Goal: Task Accomplishment & Management: Manage account settings

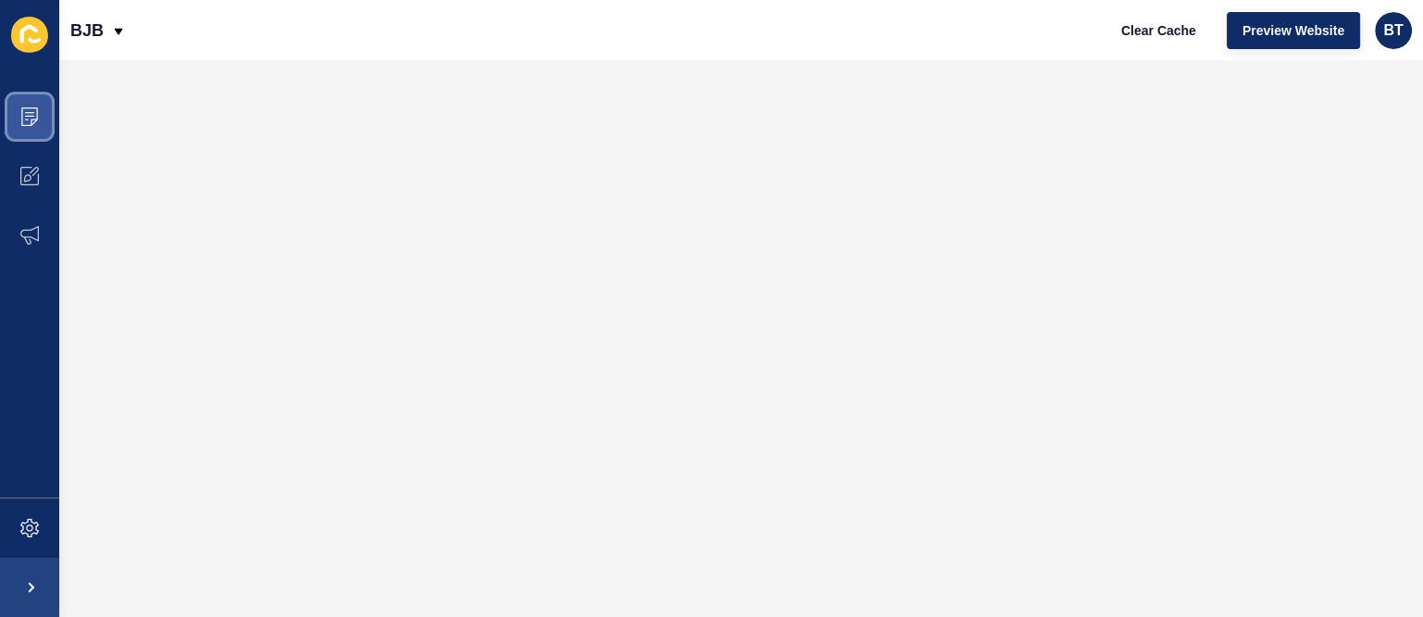
click at [10, 95] on span at bounding box center [29, 116] width 59 height 59
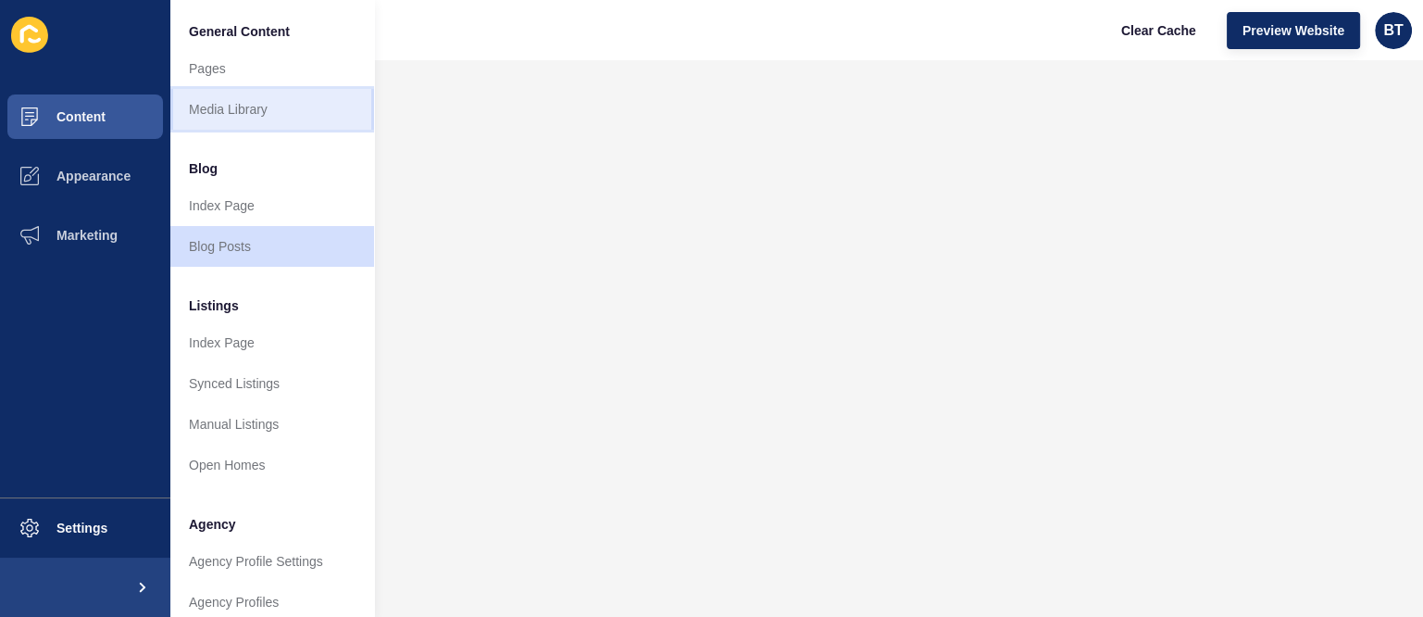
click at [270, 110] on link "Media Library" at bounding box center [272, 109] width 204 height 41
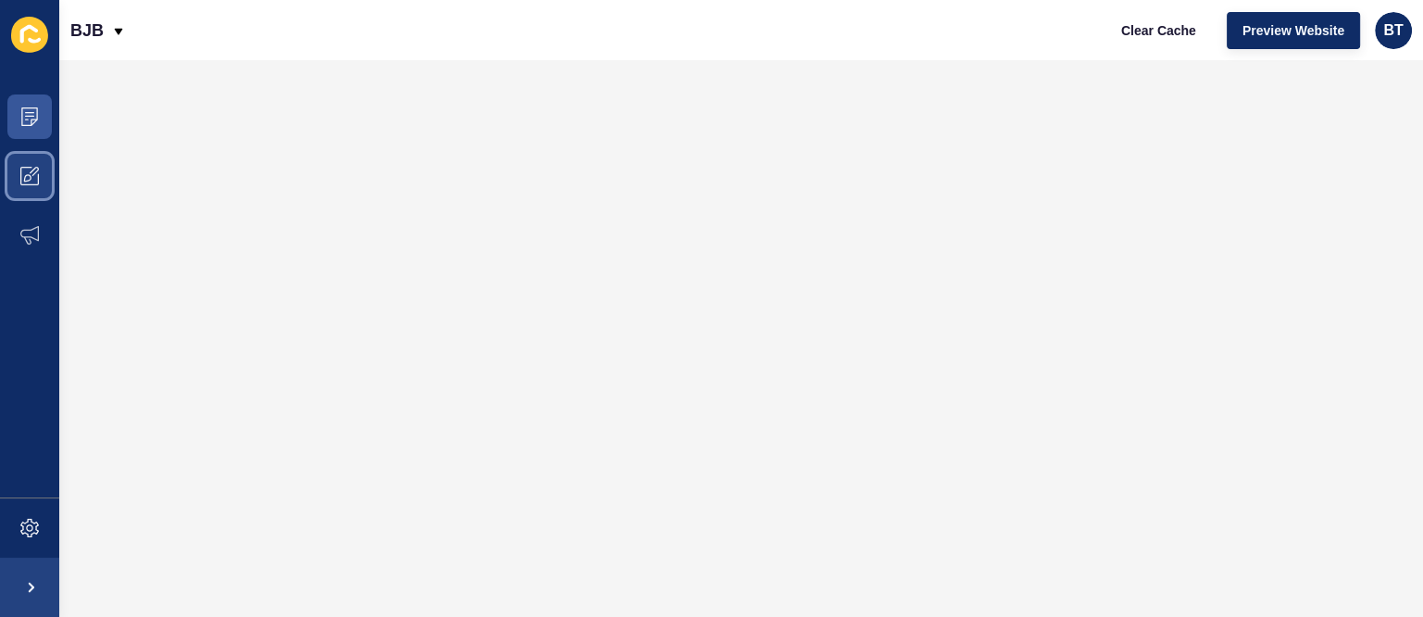
click at [27, 183] on icon at bounding box center [29, 176] width 19 height 19
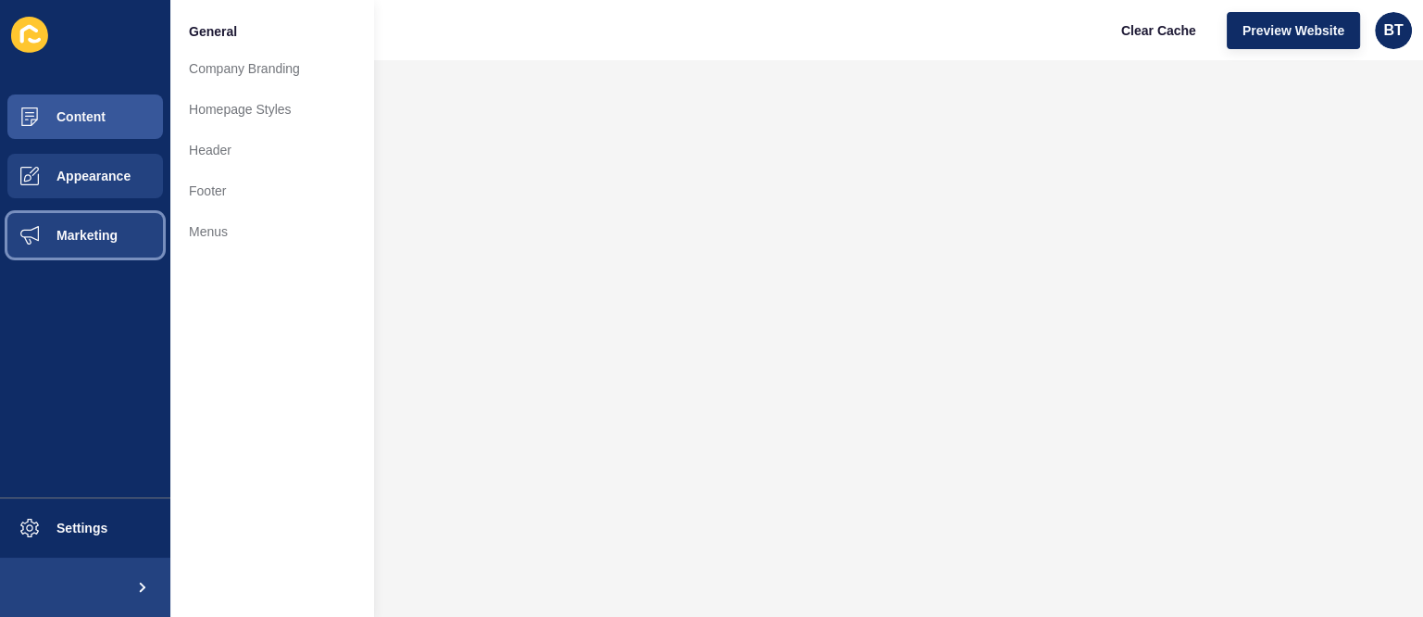
click at [29, 228] on span "Marketing" at bounding box center [57, 235] width 120 height 15
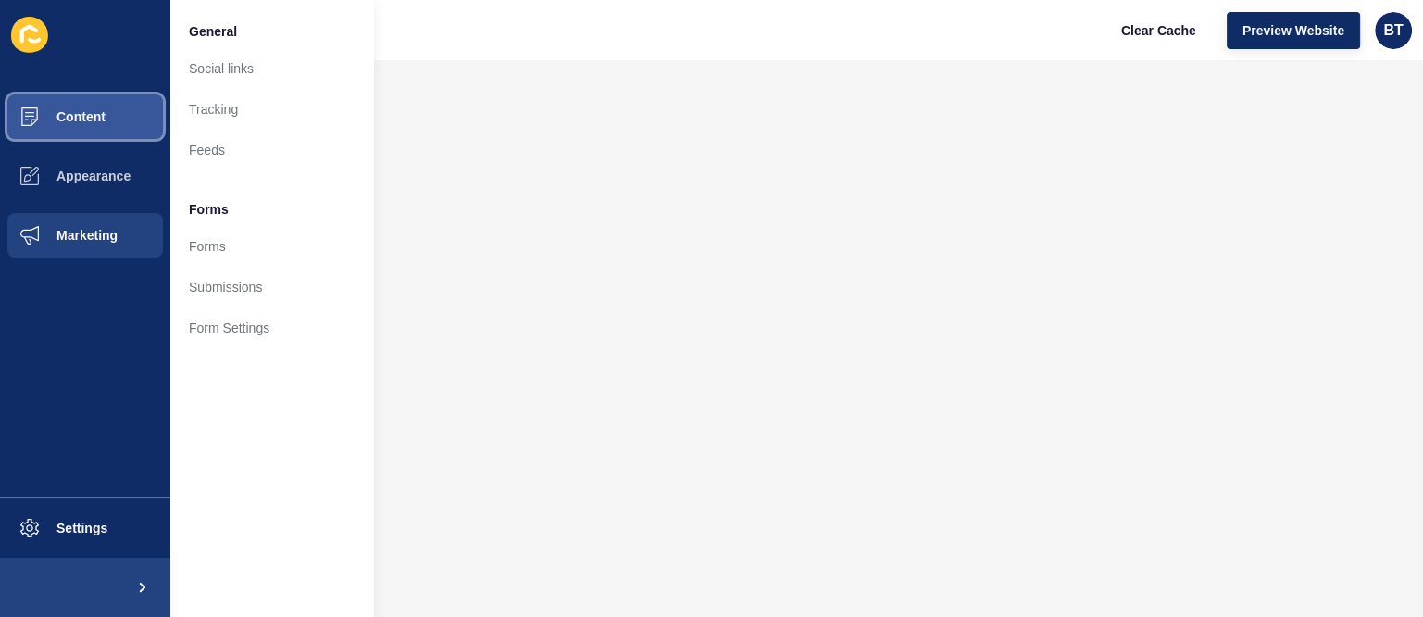
click at [63, 116] on span "Content" at bounding box center [51, 116] width 108 height 15
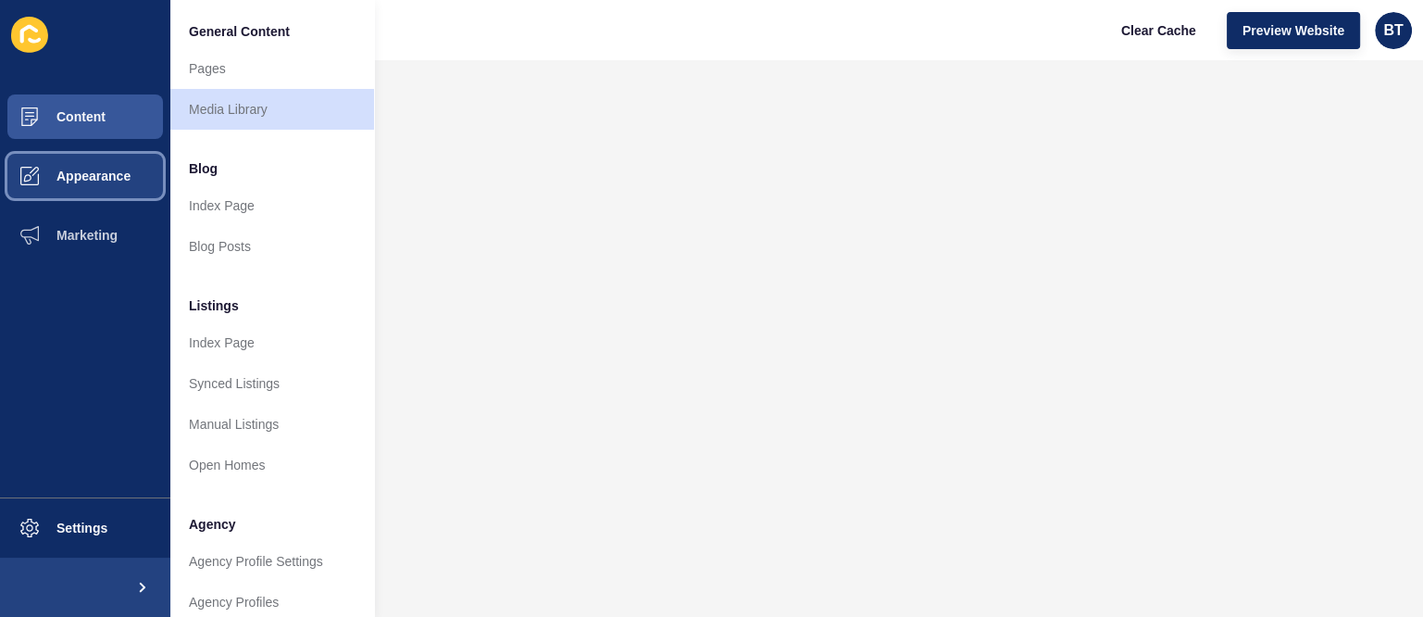
click at [77, 190] on button "Appearance" at bounding box center [85, 175] width 170 height 59
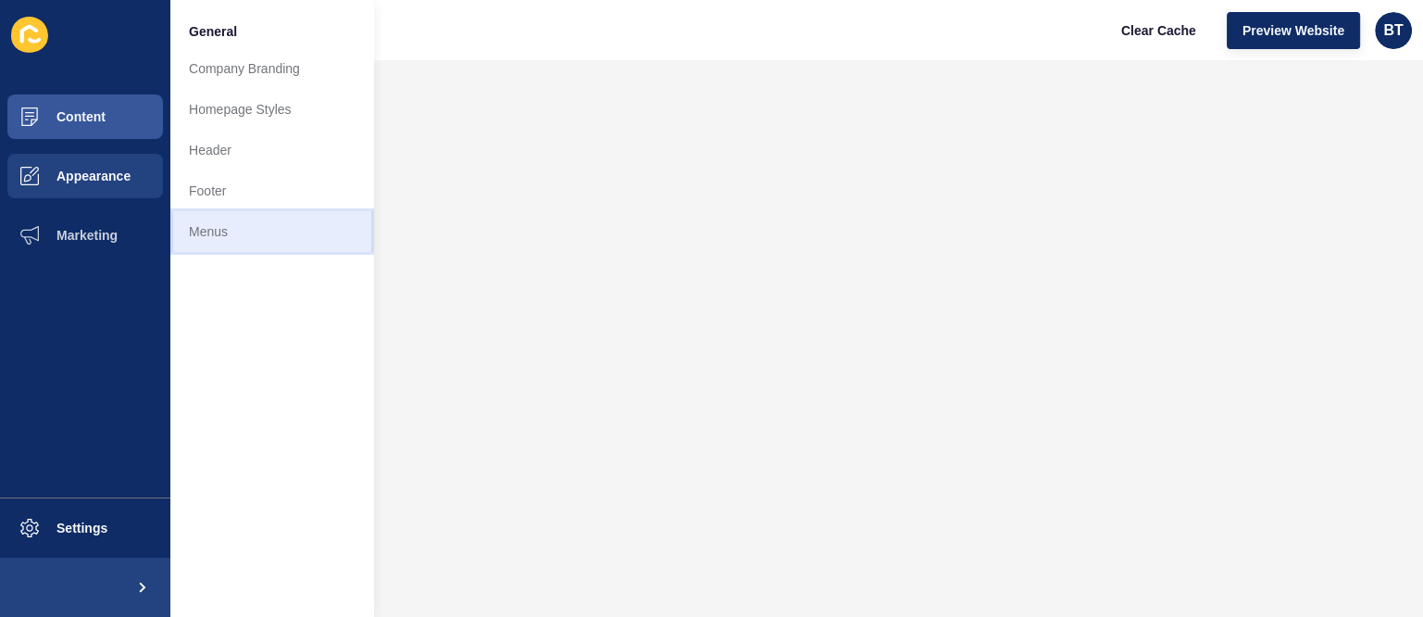
click at [237, 219] on link "Menus" at bounding box center [272, 231] width 204 height 41
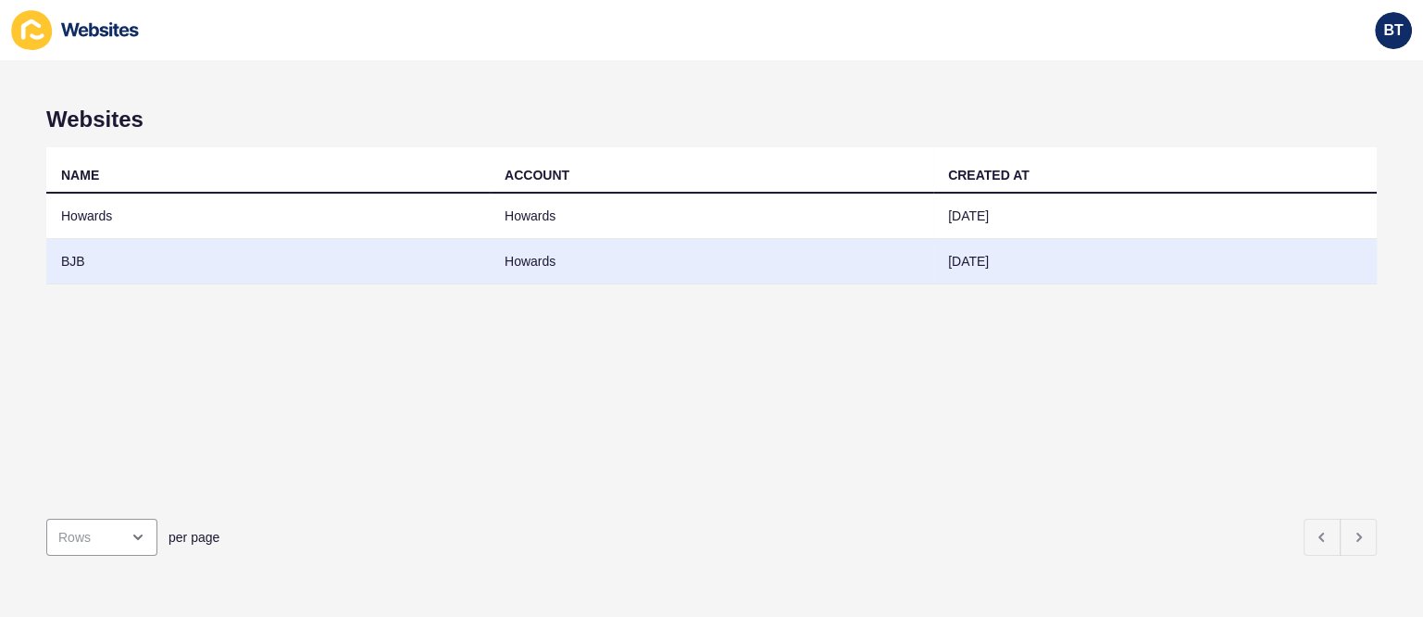
click at [233, 247] on td "BJB" at bounding box center [267, 261] width 443 height 45
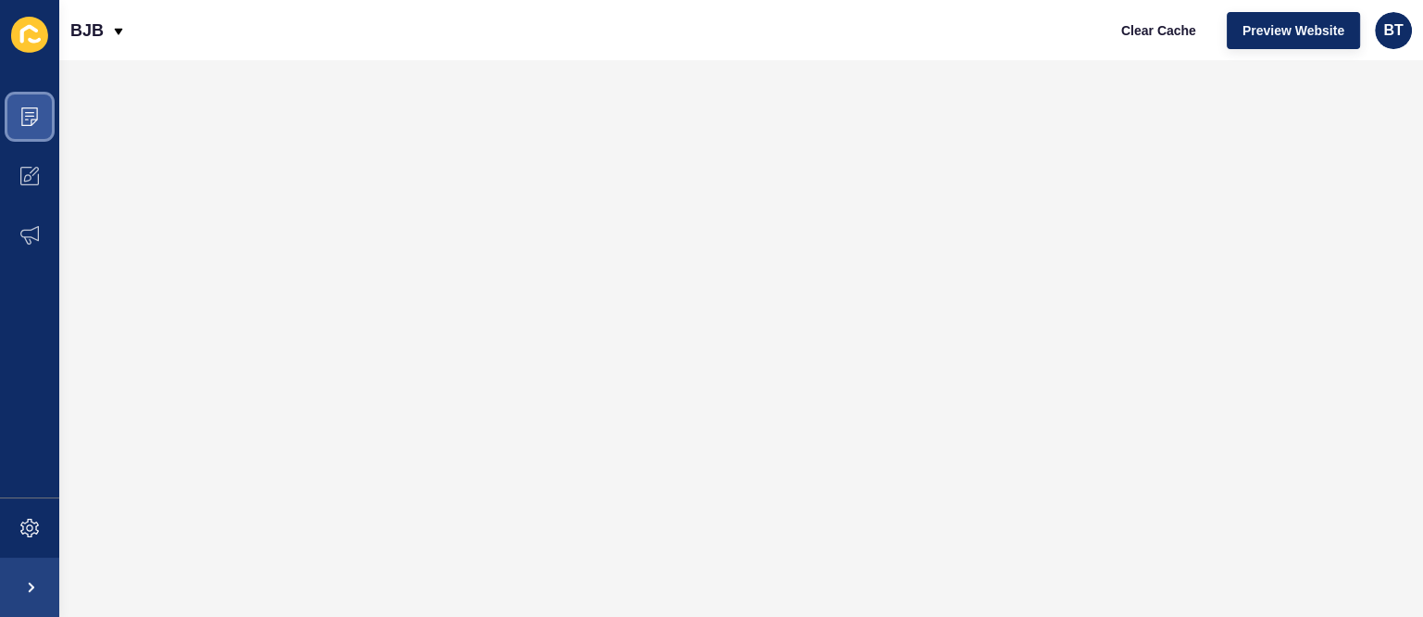
click at [20, 112] on icon at bounding box center [29, 116] width 19 height 19
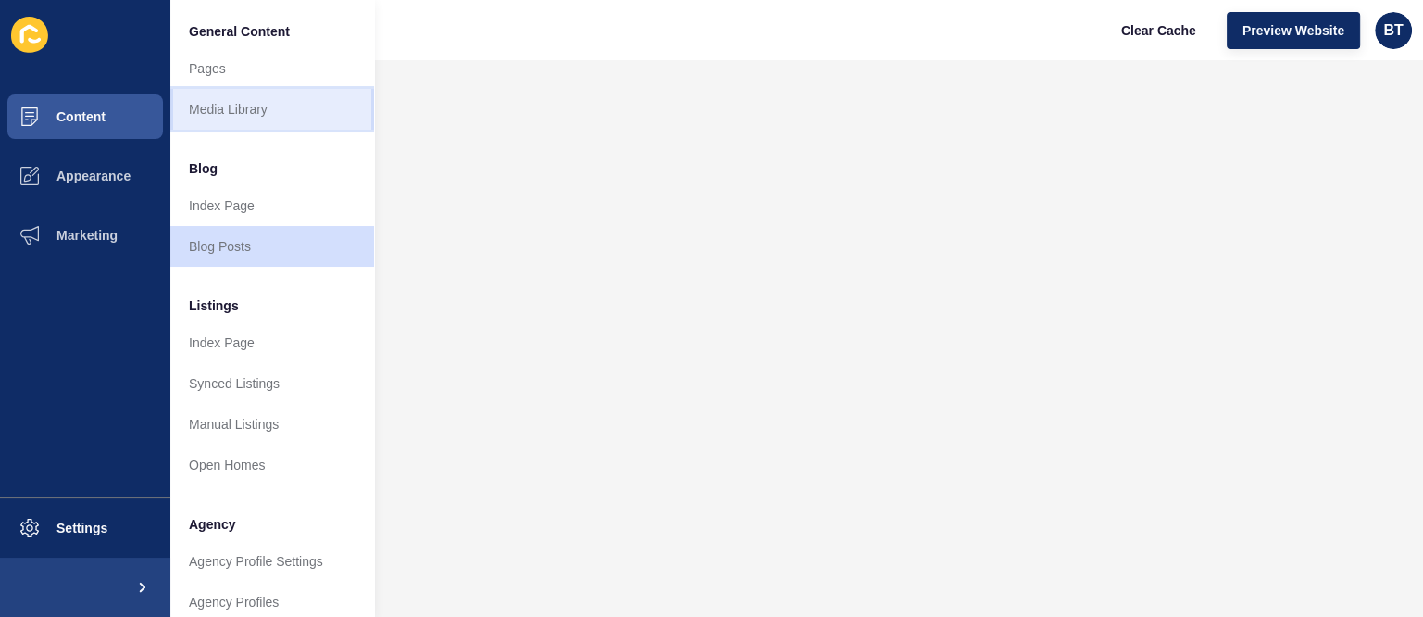
click at [283, 121] on link "Media Library" at bounding box center [272, 109] width 204 height 41
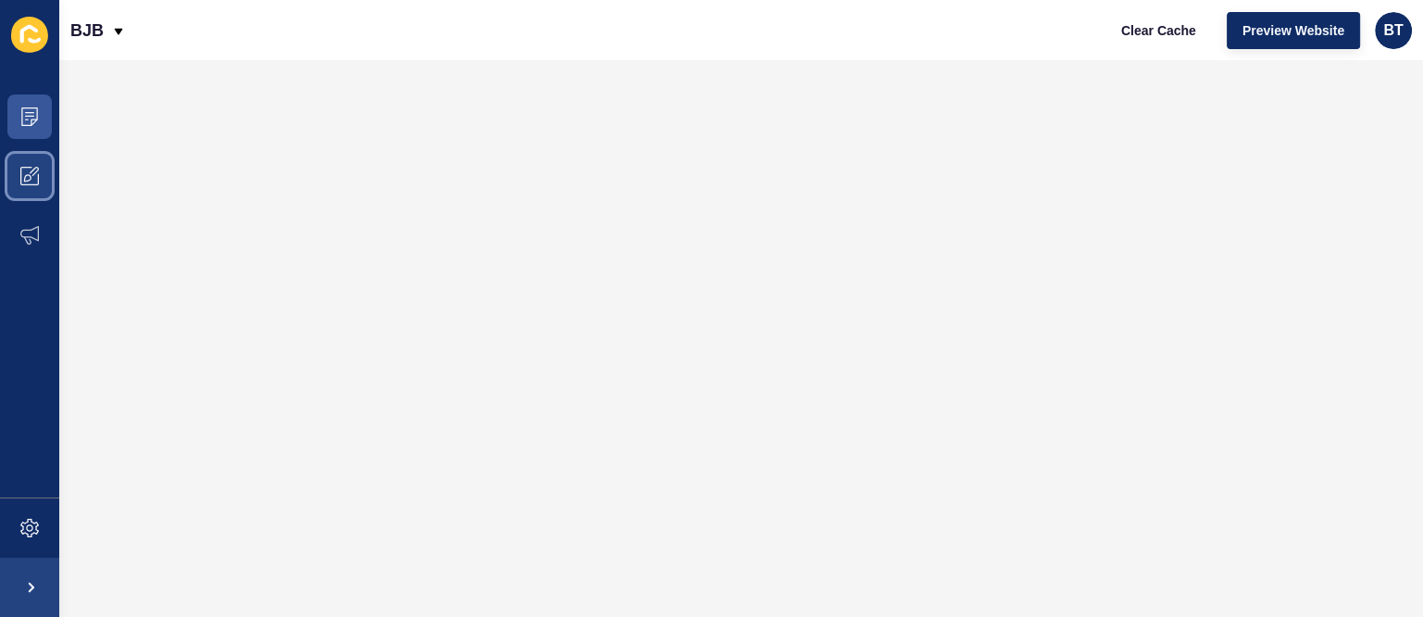
click at [28, 162] on span at bounding box center [29, 175] width 59 height 59
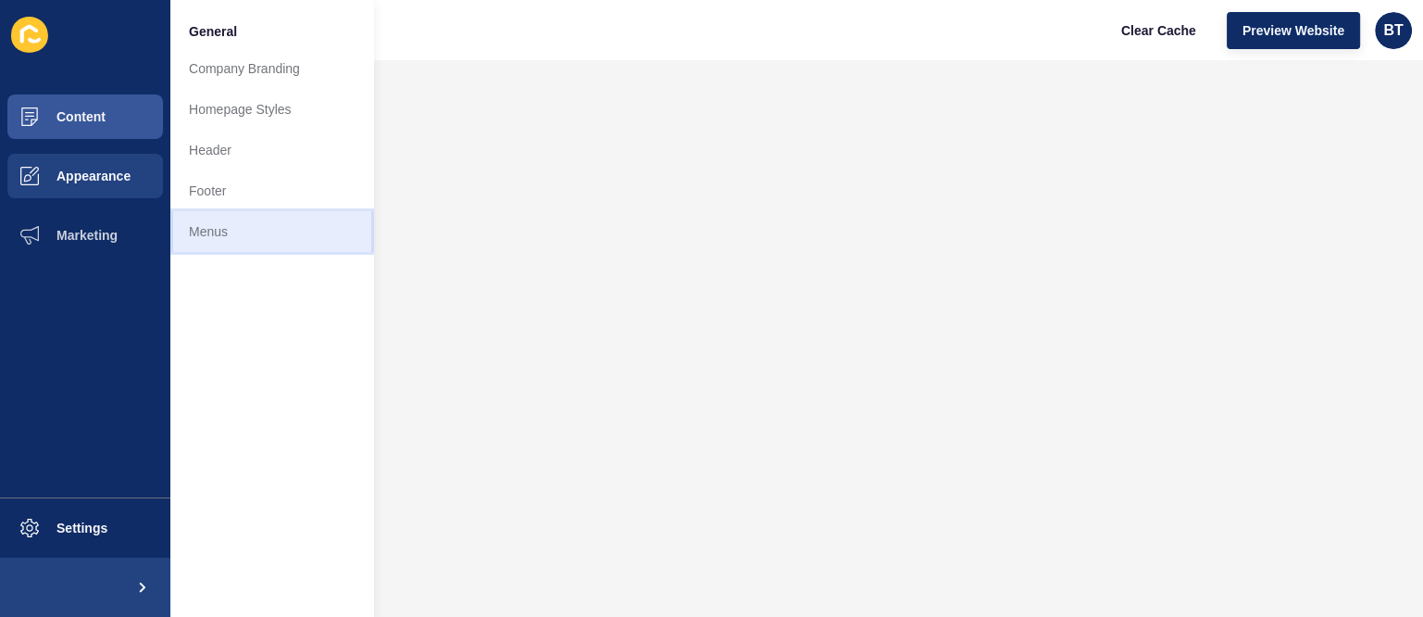
click at [243, 232] on link "Menus" at bounding box center [272, 231] width 204 height 41
